Goal: Information Seeking & Learning: Learn about a topic

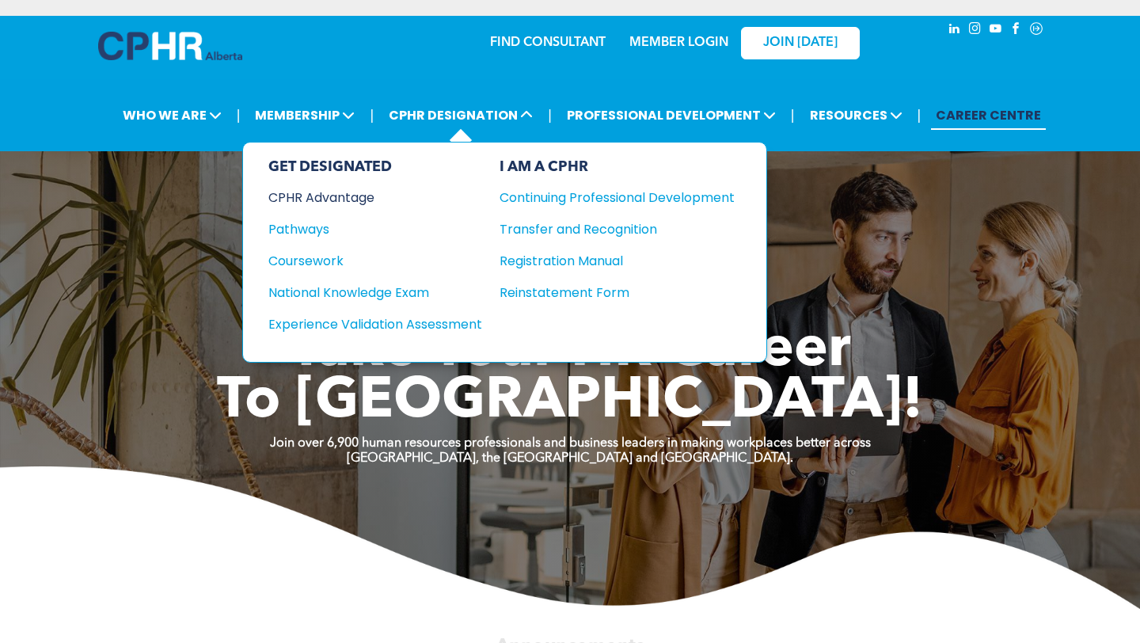
click at [343, 195] on div "CPHR Advantage" at bounding box center [364, 198] width 192 height 20
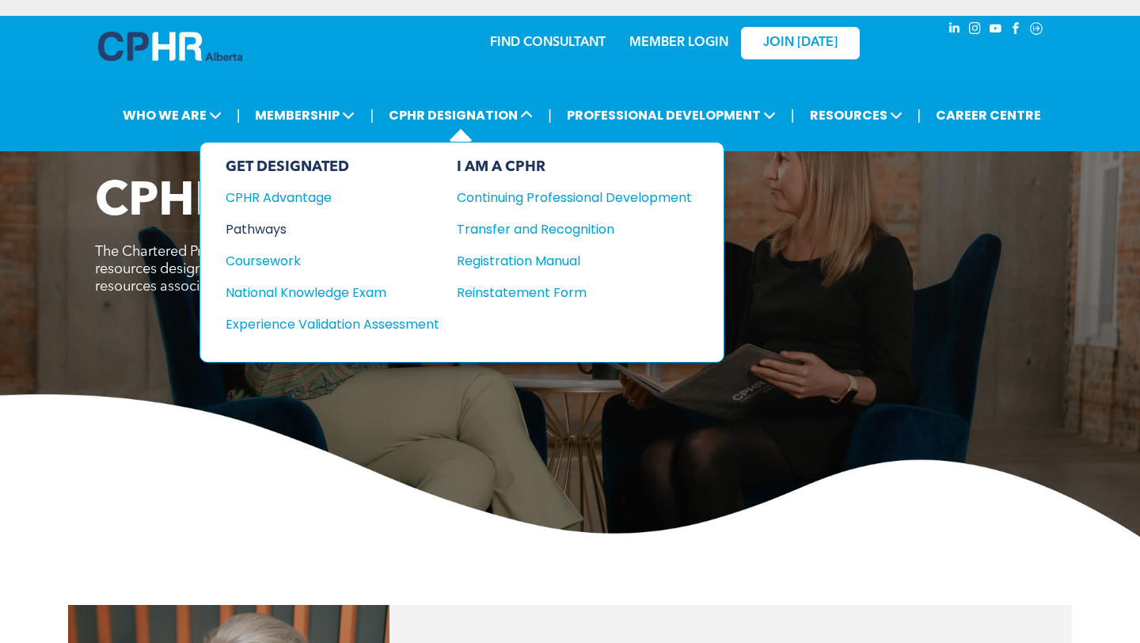
click at [290, 224] on div "Pathways" at bounding box center [322, 229] width 192 height 20
